Goal: Task Accomplishment & Management: Manage account settings

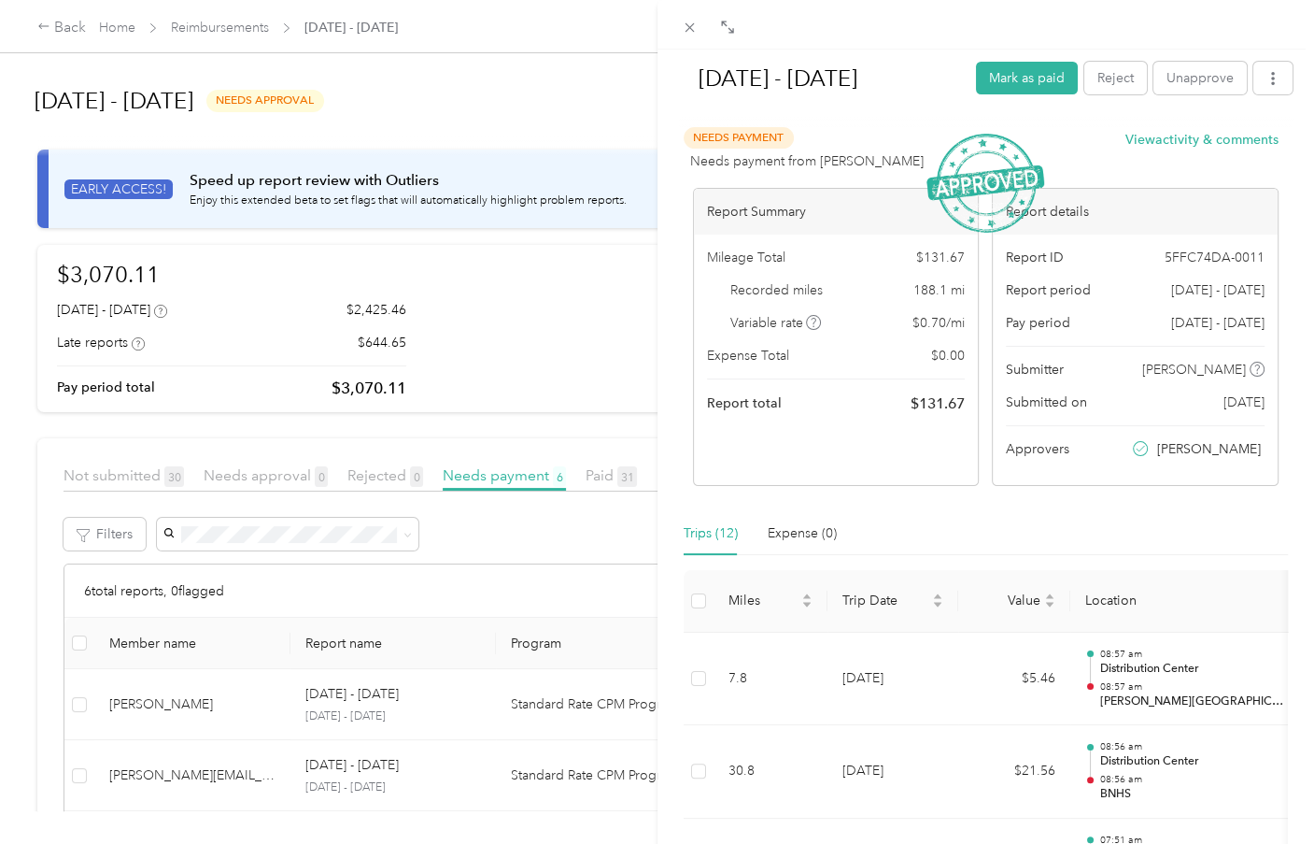
scroll to position [374, 0]
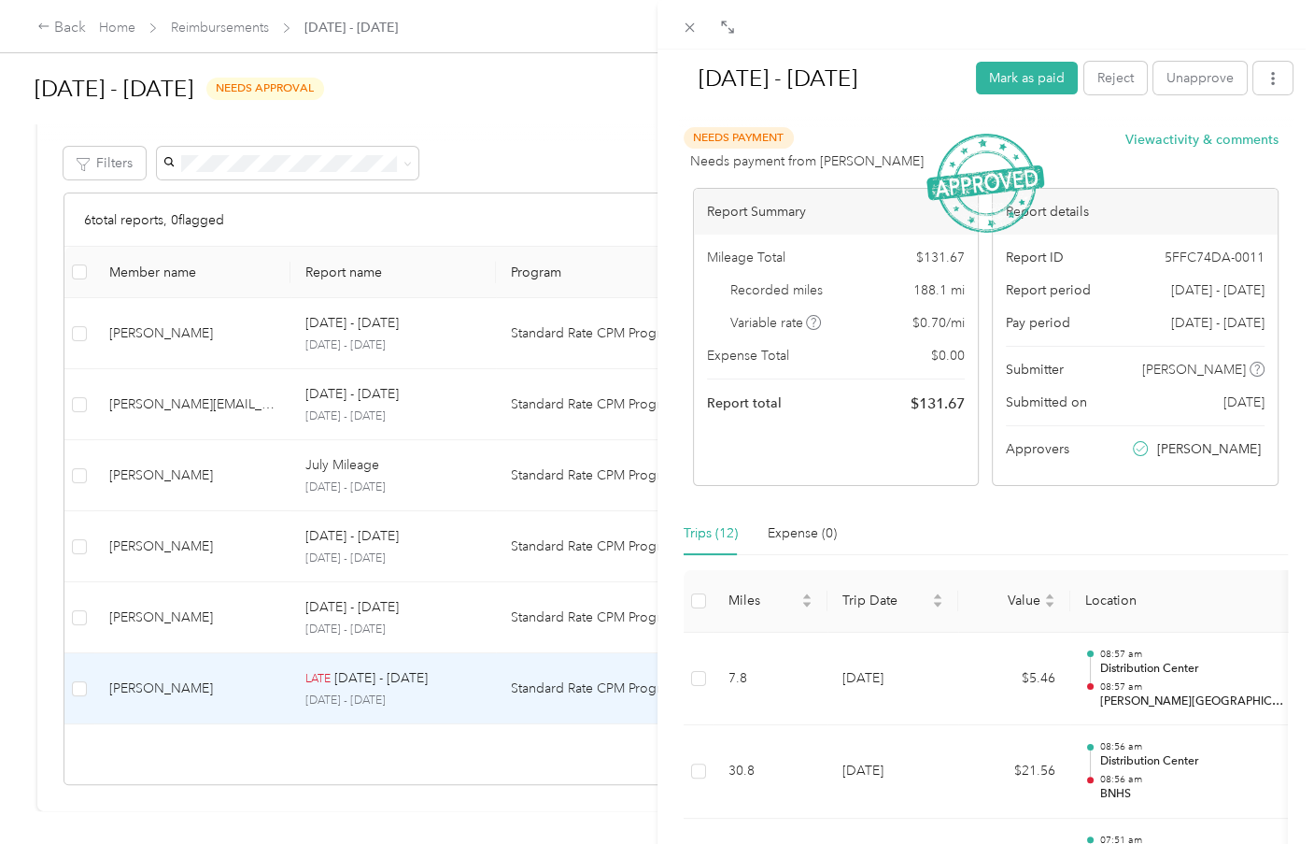
click at [664, 124] on div "[DATE] - [DATE] Mark as paid Reject Unapprove Needs Payment Needs payment from …" at bounding box center [987, 472] width 658 height 844
click at [536, 121] on div "[DATE] - [DATE] Mark as paid Reject Unapprove Needs Payment Needs payment from …" at bounding box center [657, 422] width 1314 height 844
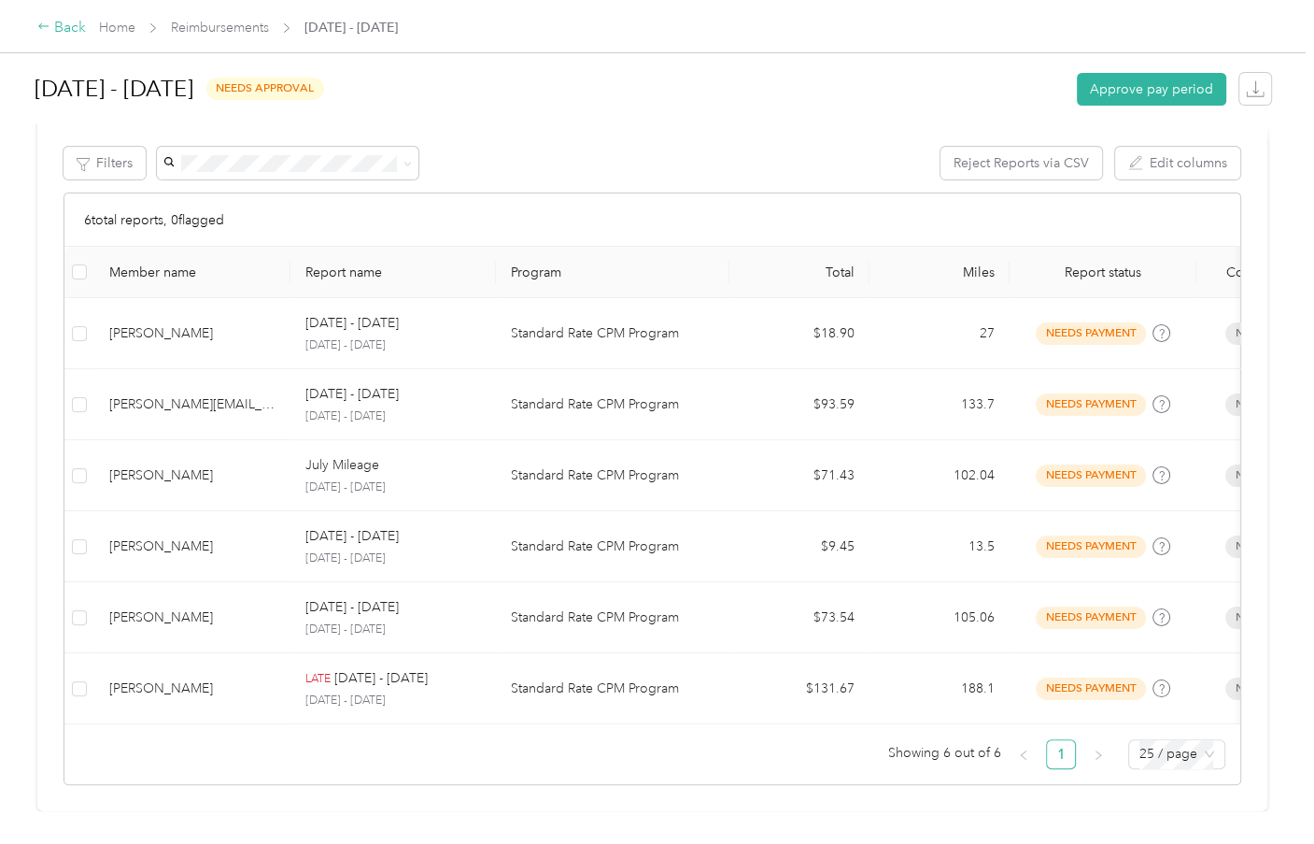
click at [41, 28] on icon at bounding box center [43, 26] width 13 height 13
